Goal: Information Seeking & Learning: Learn about a topic

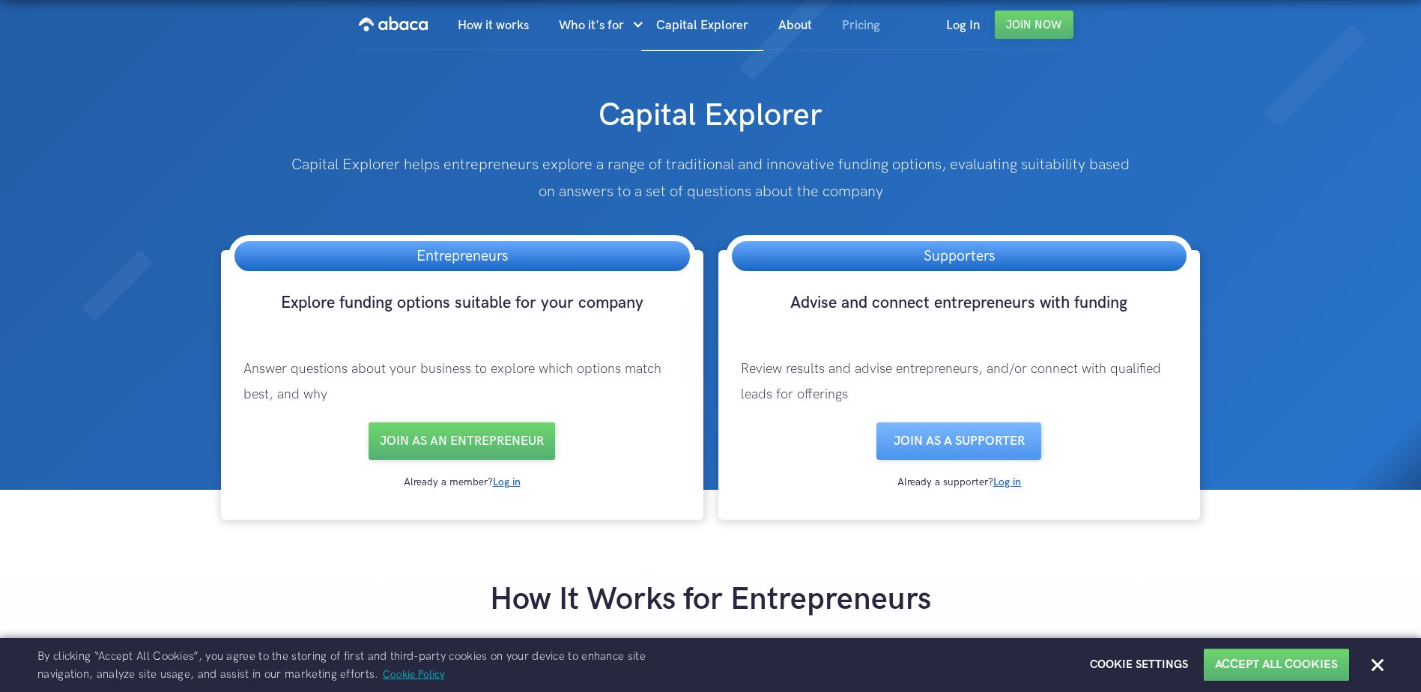
click at [853, 20] on link "Pricing" at bounding box center [861, 25] width 68 height 51
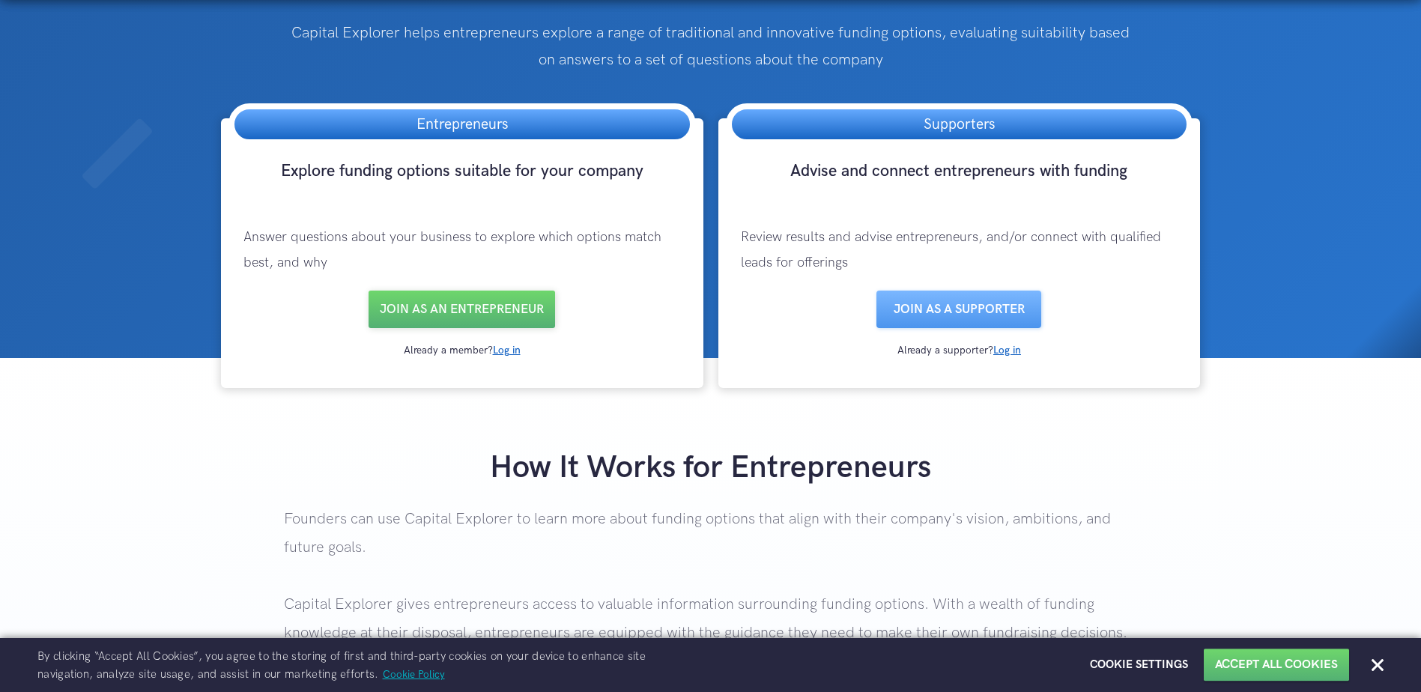
scroll to position [75, 0]
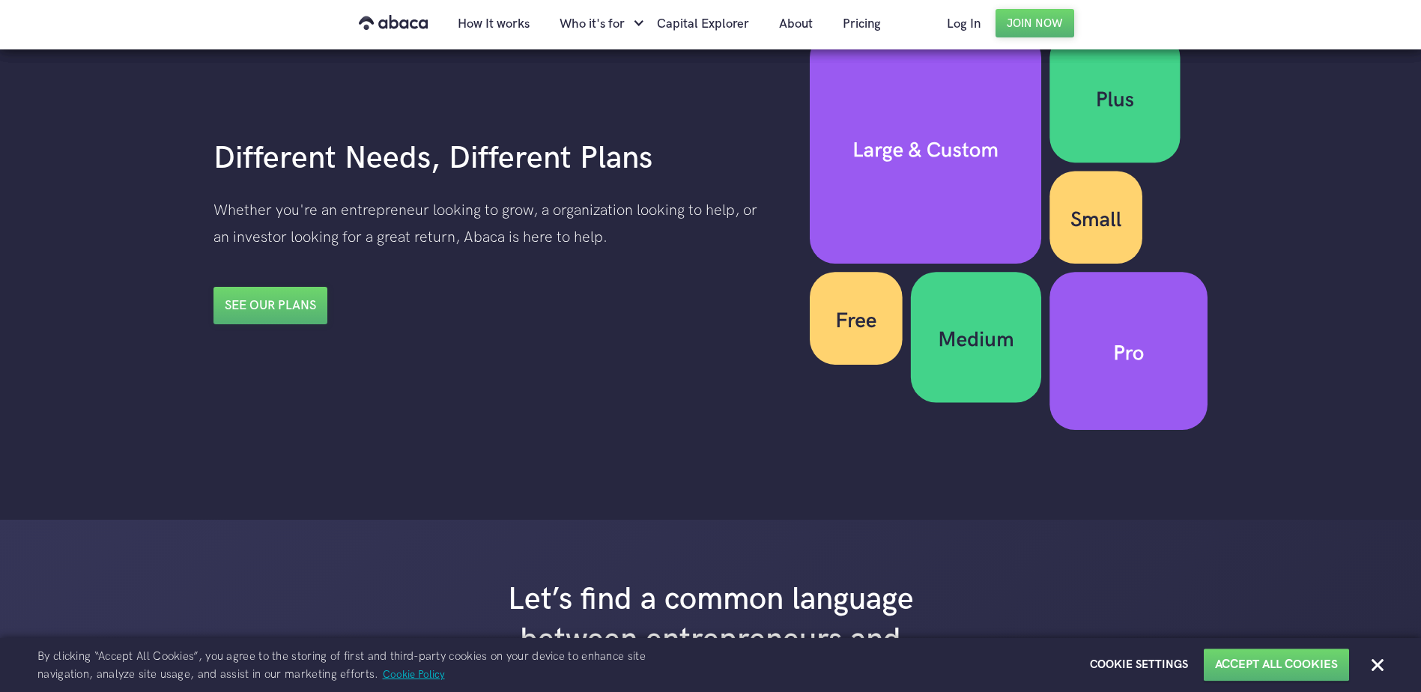
scroll to position [2247, 0]
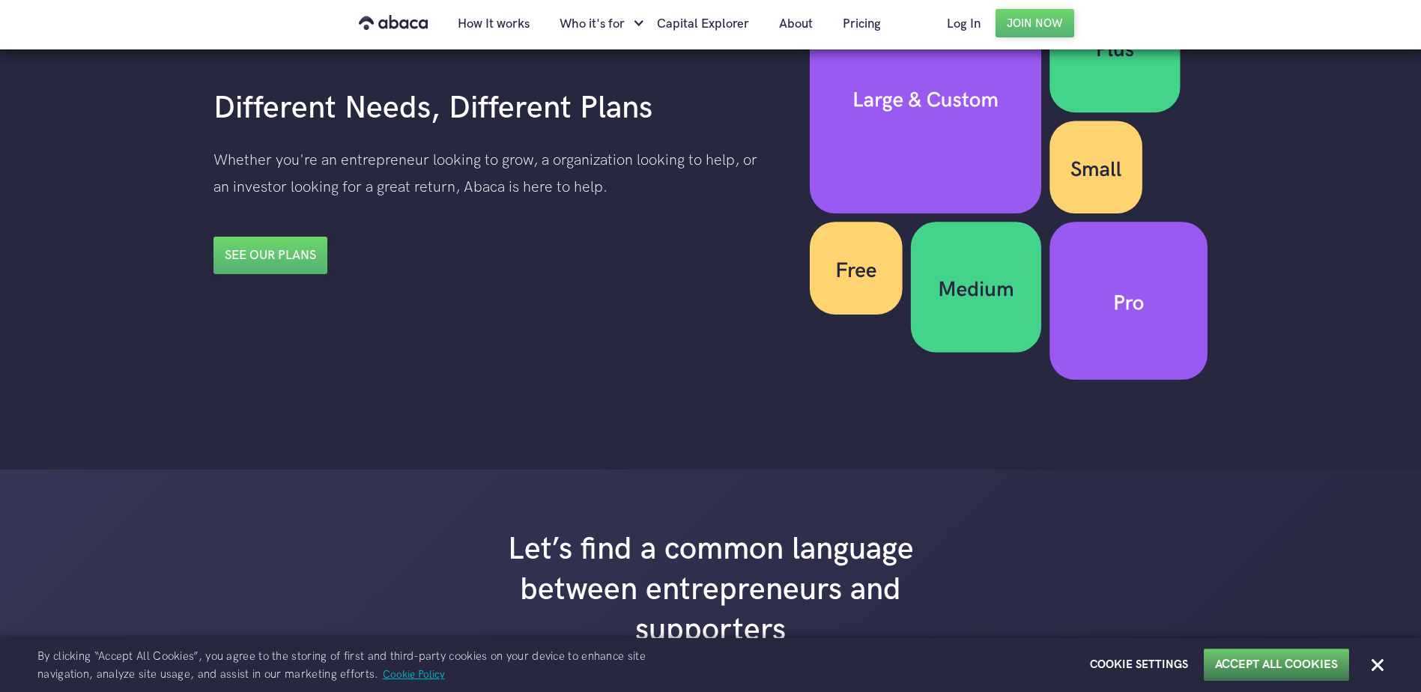
click at [1251, 658] on button "Accept All Cookies" at bounding box center [1276, 665] width 123 height 16
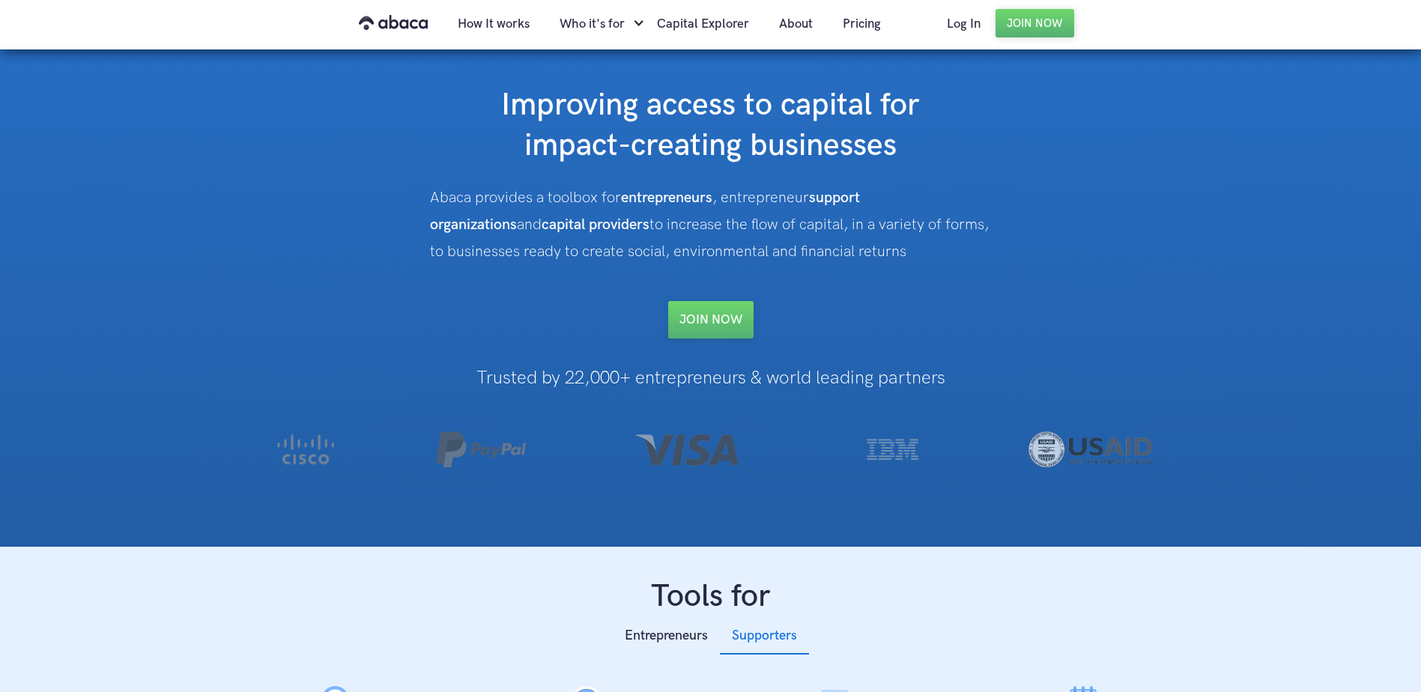
scroll to position [0, 0]
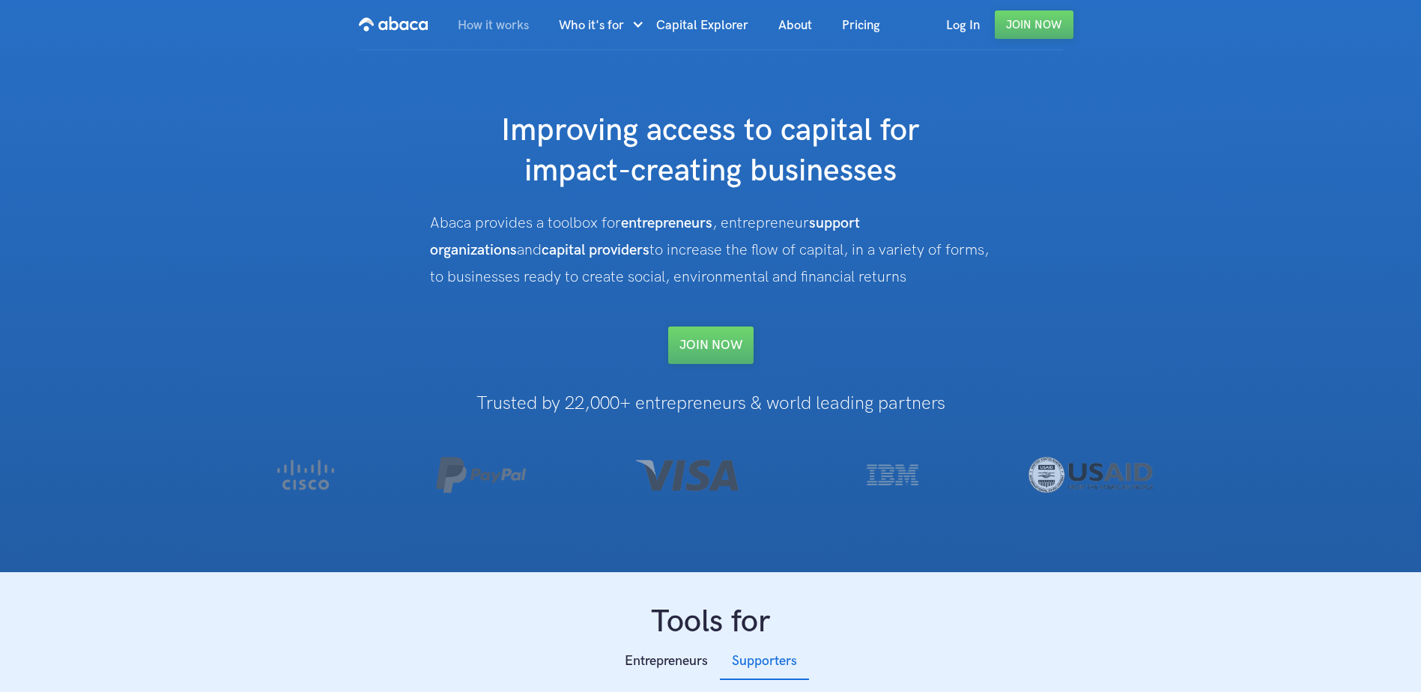
click at [491, 23] on link "How it works" at bounding box center [493, 25] width 101 height 51
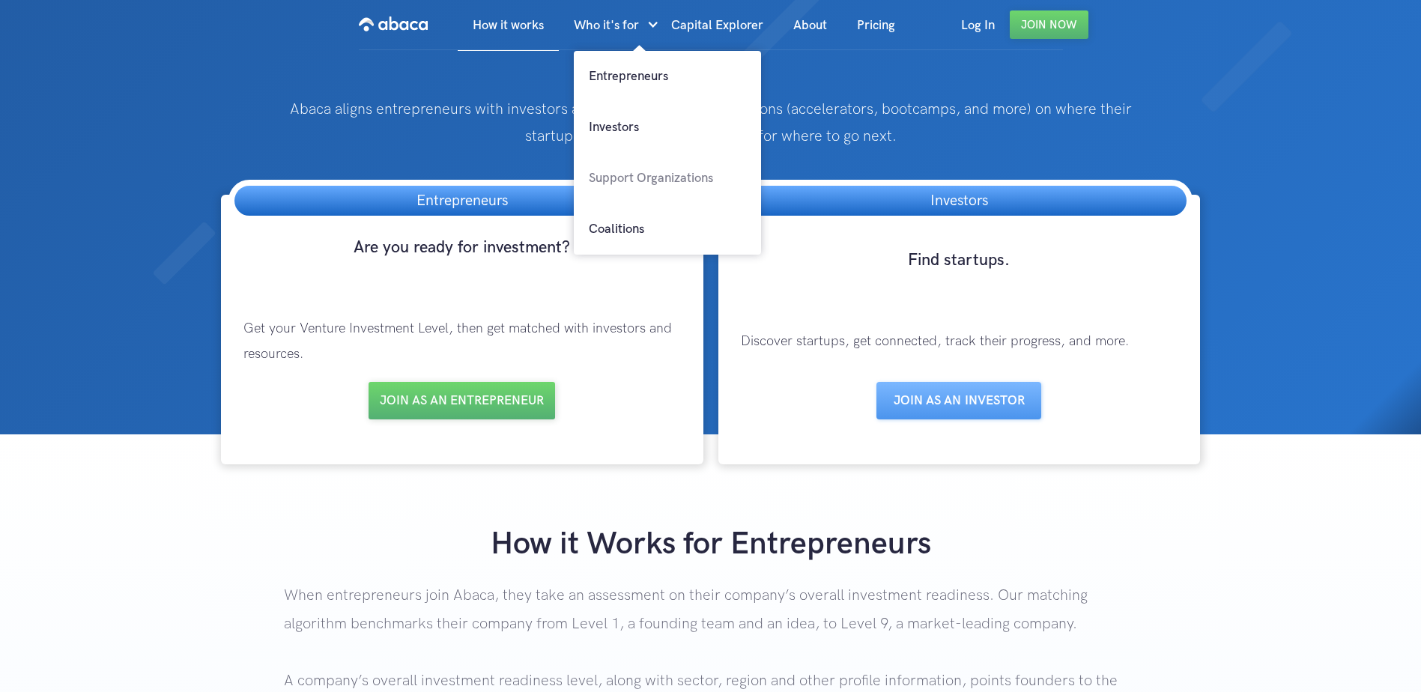
click at [652, 175] on link "Support Organizations" at bounding box center [667, 178] width 187 height 51
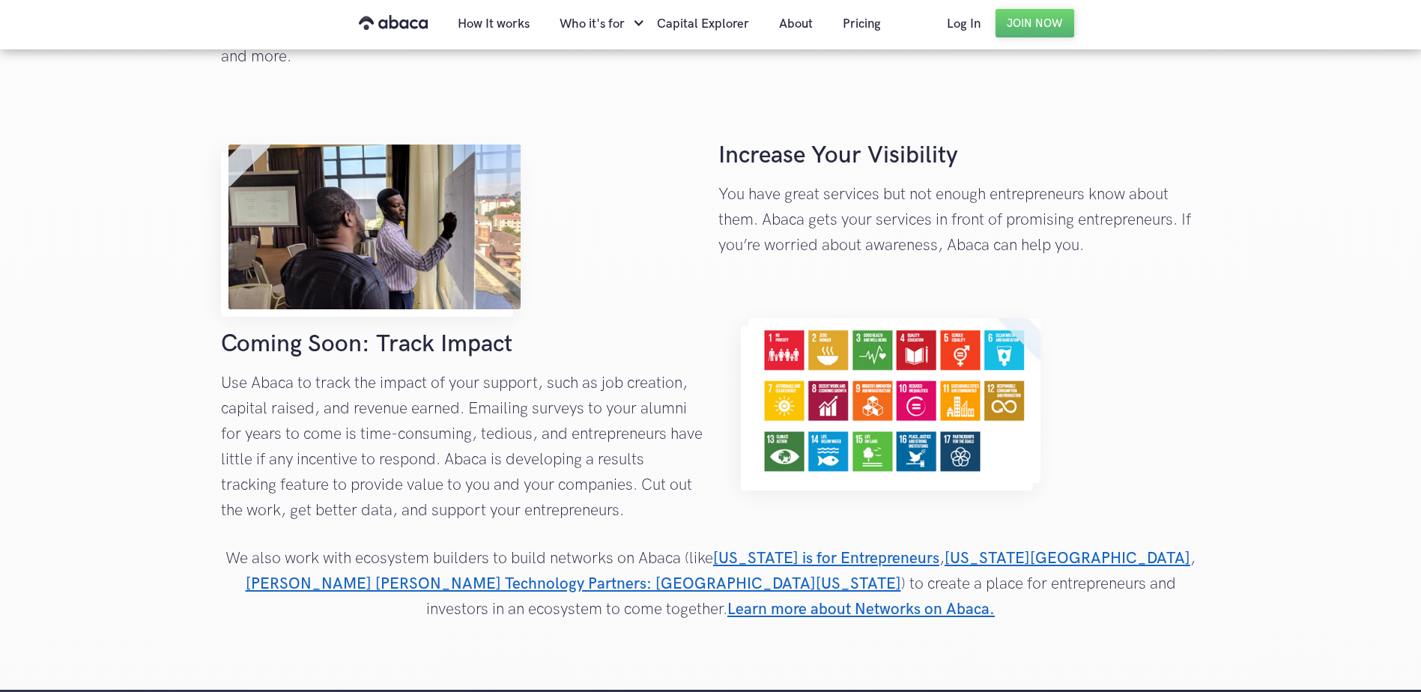
scroll to position [1723, 0]
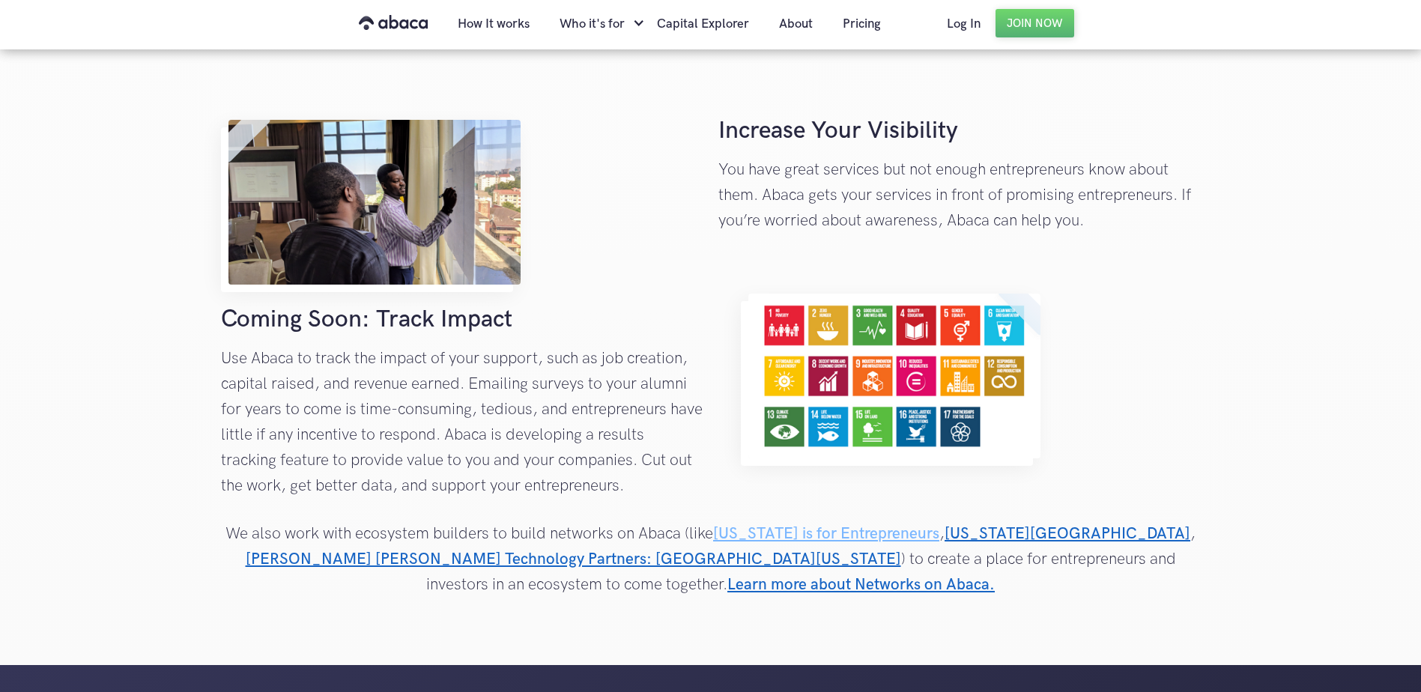
click at [808, 536] on link "[US_STATE] is for Entrepreneurs" at bounding box center [826, 533] width 226 height 19
